Goal: Task Accomplishment & Management: Use online tool/utility

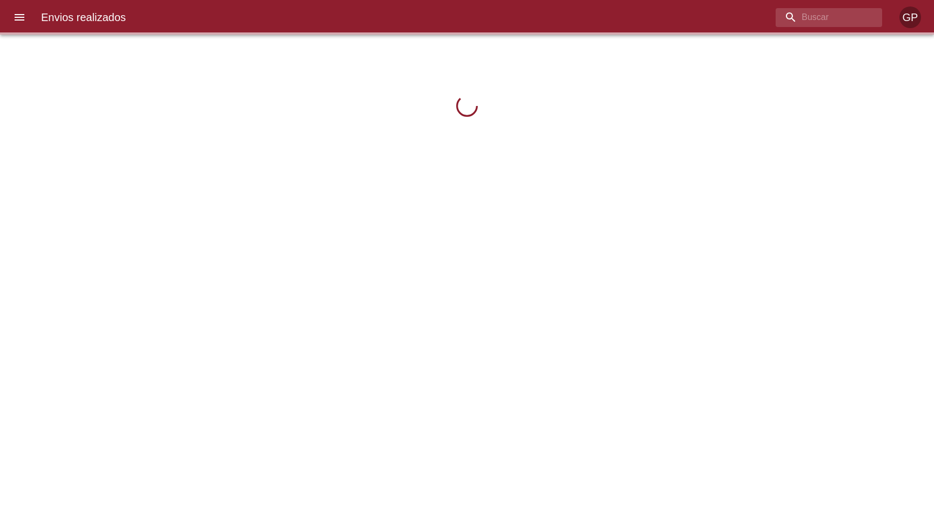
click at [393, 200] on div at bounding box center [467, 259] width 934 height 518
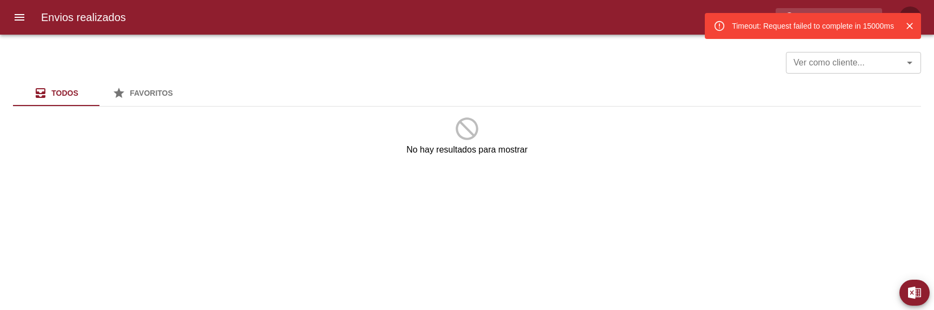
click at [575, 309] on div "Ver como cliente... Ver como cliente... Todos Favoritos No hay resultados para …" at bounding box center [467, 172] width 934 height 275
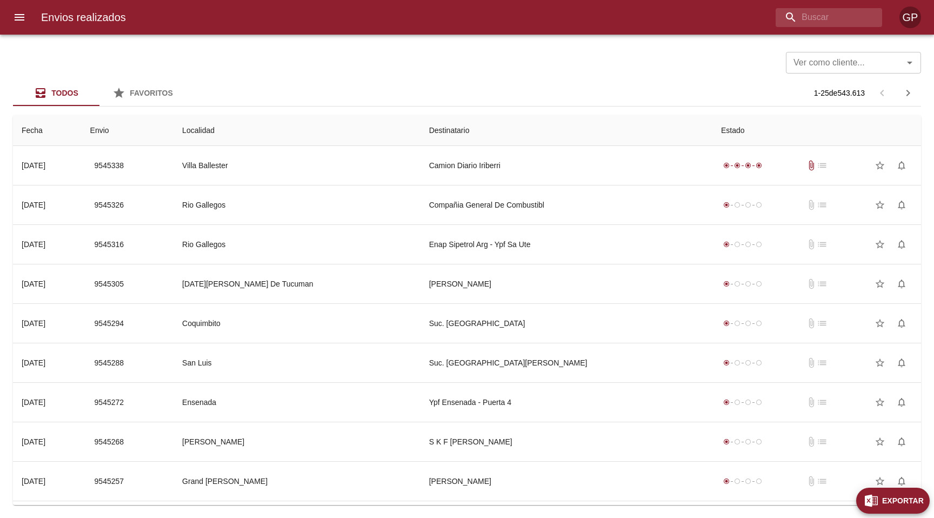
click at [910, 313] on span "Exportar" at bounding box center [901, 501] width 39 height 14
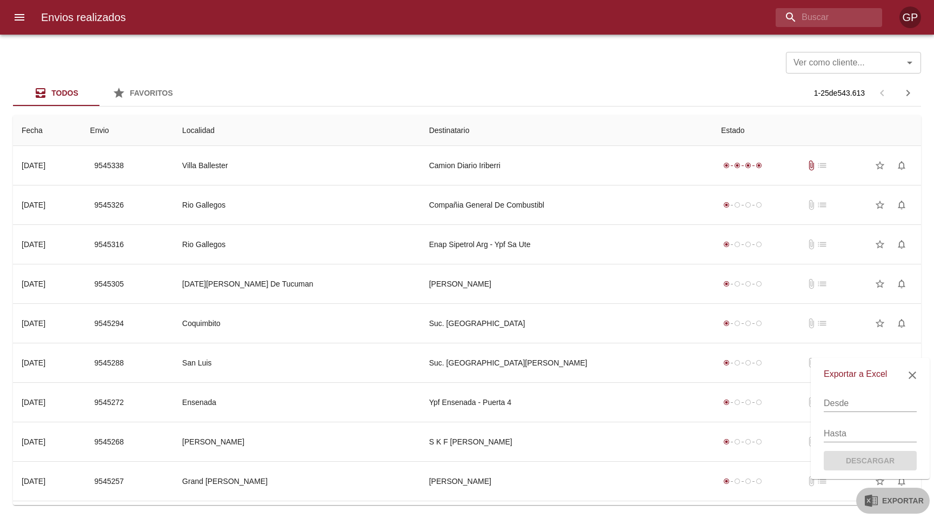
click at [860, 313] on div "Desde" at bounding box center [869, 399] width 93 height 26
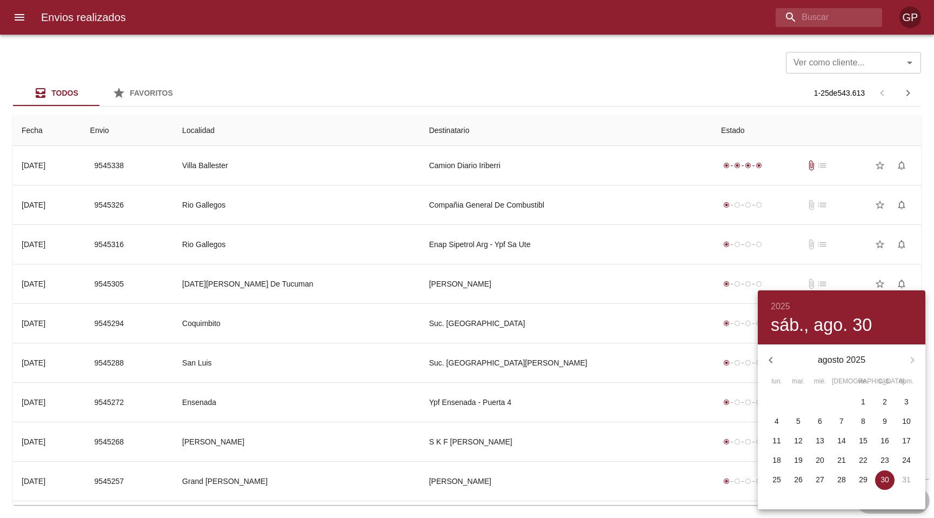
click at [861, 313] on span "1" at bounding box center [862, 401] width 19 height 11
type input "[DATE]"
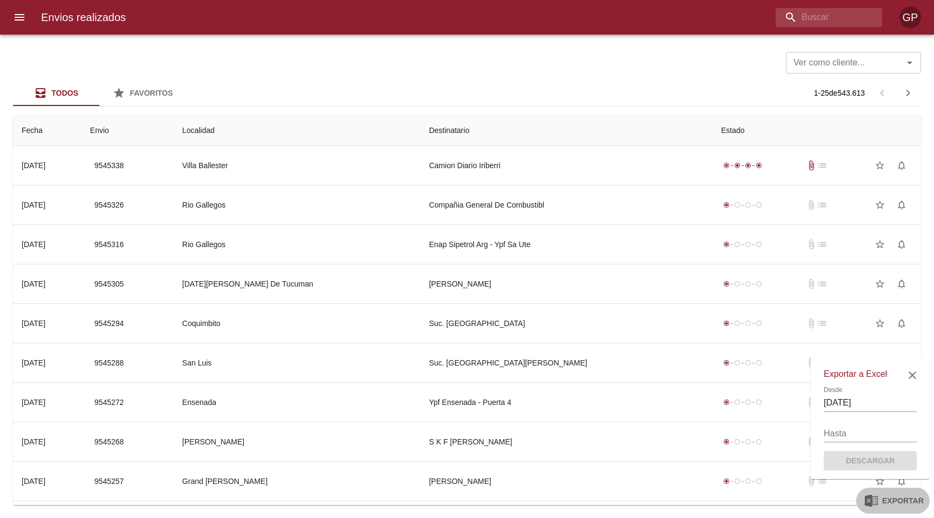
click at [911, 313] on icon "button" at bounding box center [912, 375] width 8 height 8
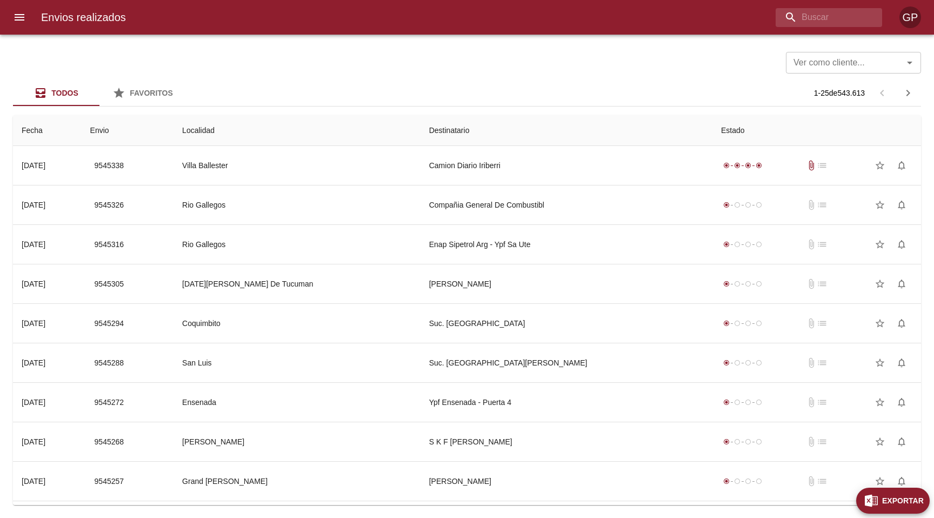
click at [917, 313] on span "Exportar" at bounding box center [901, 501] width 39 height 14
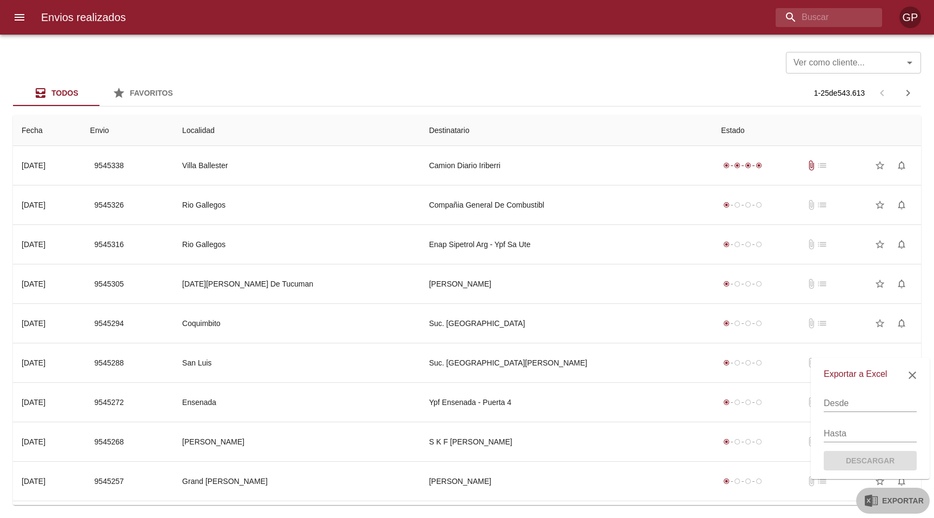
click at [913, 313] on icon "button" at bounding box center [911, 374] width 13 height 13
